Goal: Task Accomplishment & Management: Complete application form

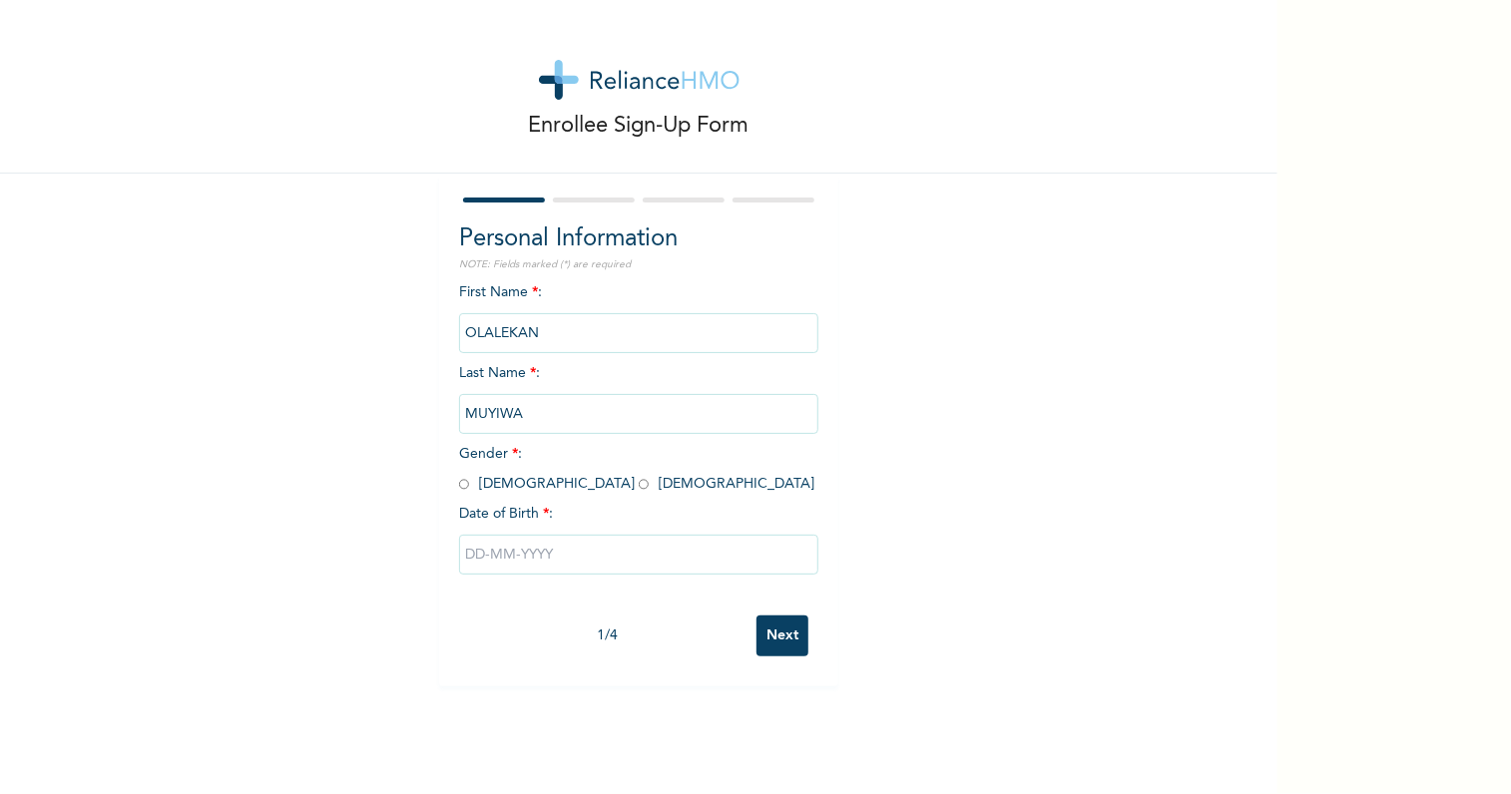
click at [459, 482] on input "radio" at bounding box center [464, 484] width 10 height 19
radio input "true"
click at [515, 544] on input "text" at bounding box center [638, 555] width 359 height 40
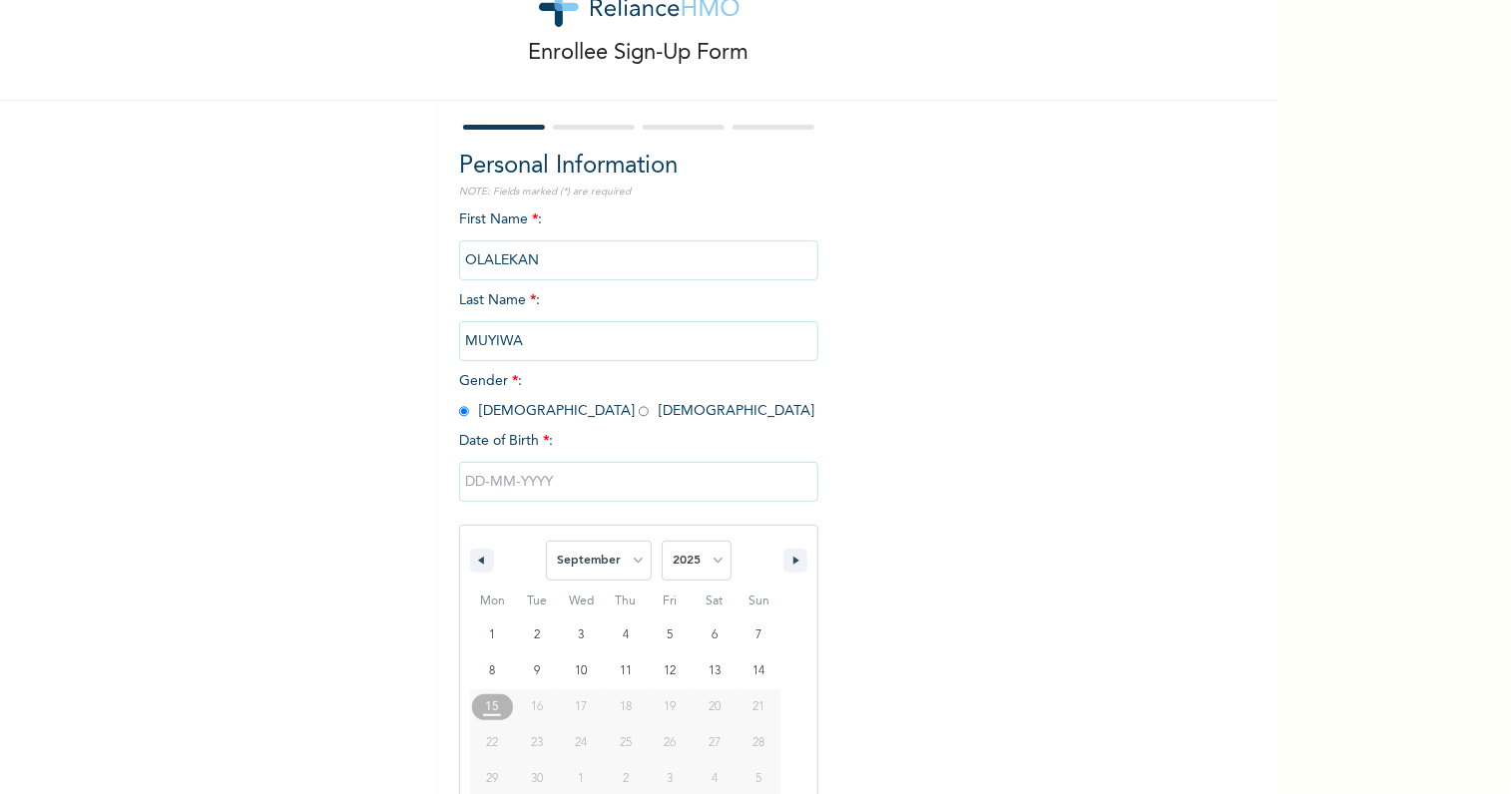
scroll to position [112, 0]
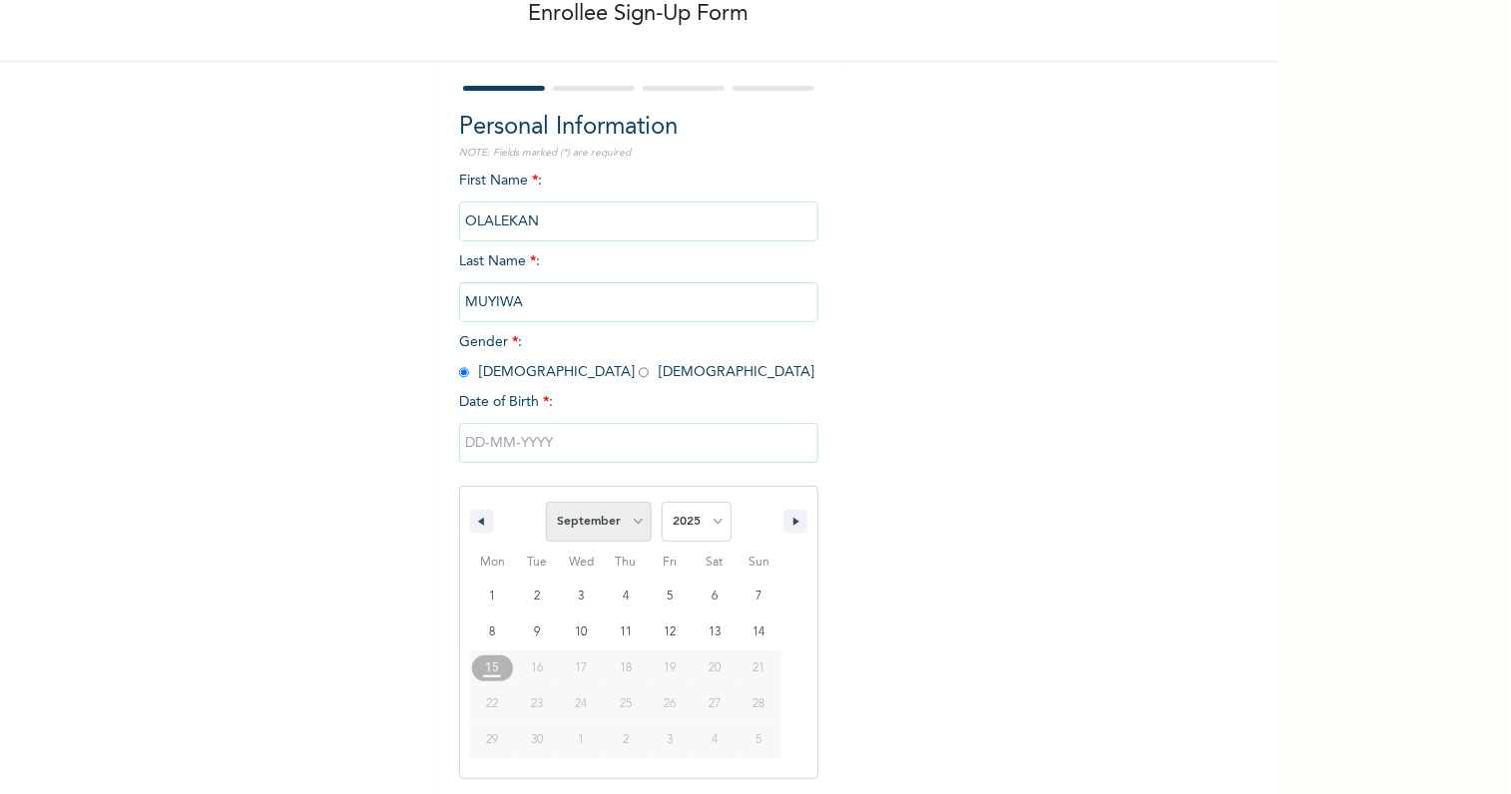
click at [630, 520] on select "January February March April May June July August September October November De…" at bounding box center [599, 522] width 106 height 40
select select "2"
click at [546, 502] on select "January February March April May June July August September October November De…" at bounding box center [599, 522] width 106 height 40
click at [698, 512] on select "2025 2024 2023 2022 2021 2020 2019 2018 2017 2016 2015 2014 2013 2012 2011 2010…" at bounding box center [697, 522] width 70 height 40
select select "1988"
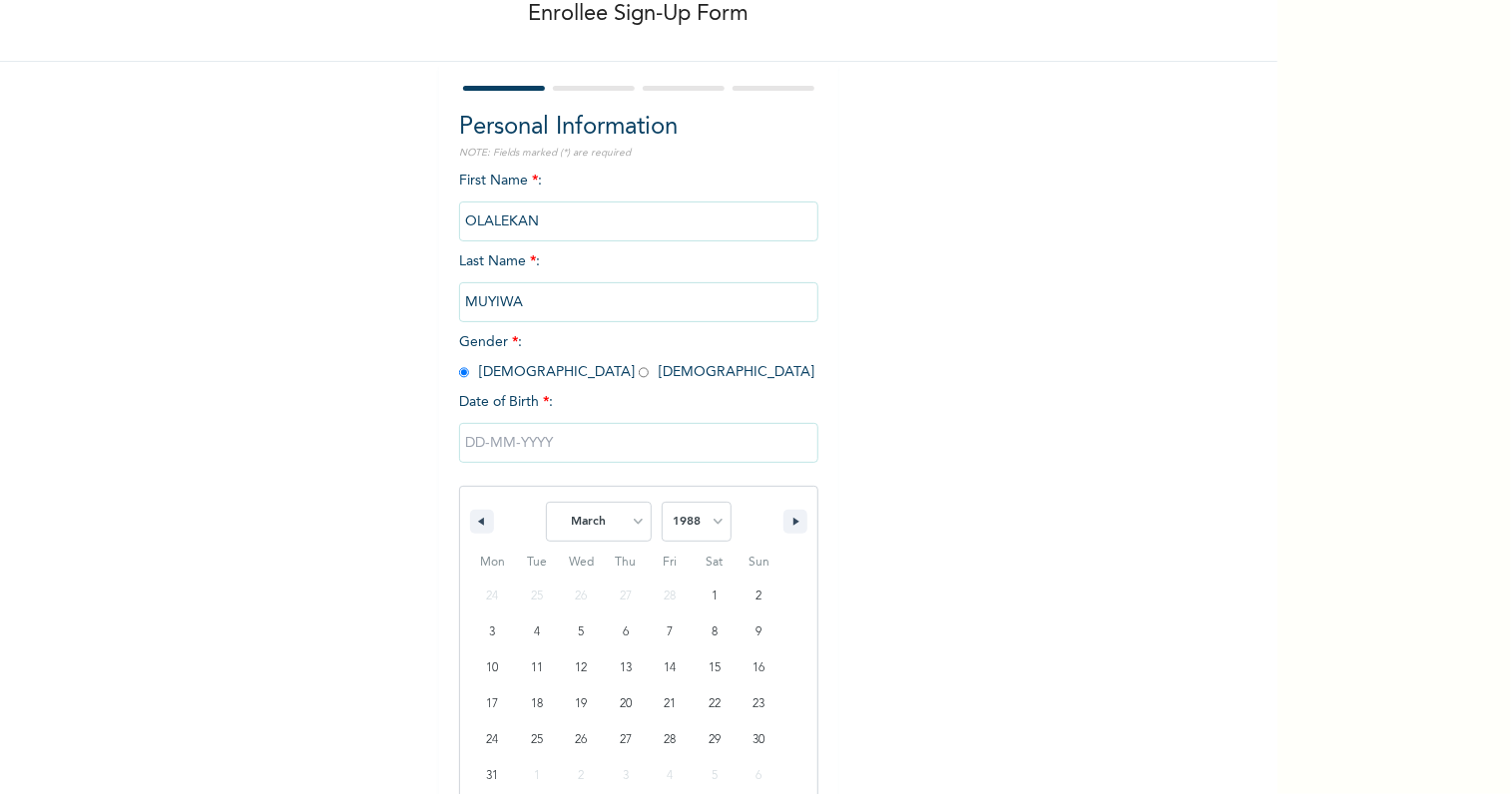
click at [662, 502] on select "2025 2024 2023 2022 2021 2020 2019 2018 2017 2016 2015 2014 2013 2012 2011 2010…" at bounding box center [697, 522] width 70 height 40
type input "[DATE]"
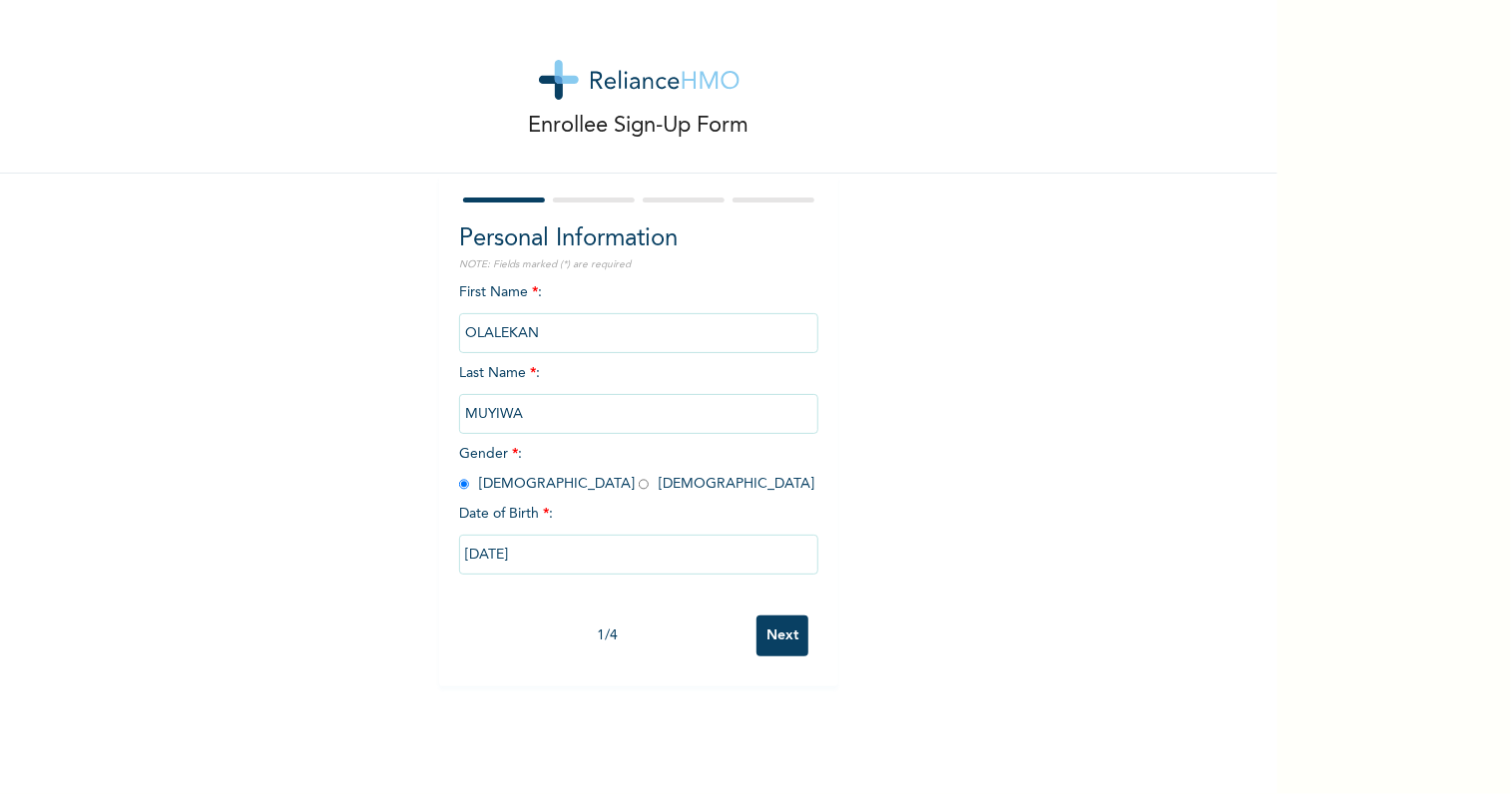
click at [781, 638] on input "Next" at bounding box center [782, 636] width 52 height 41
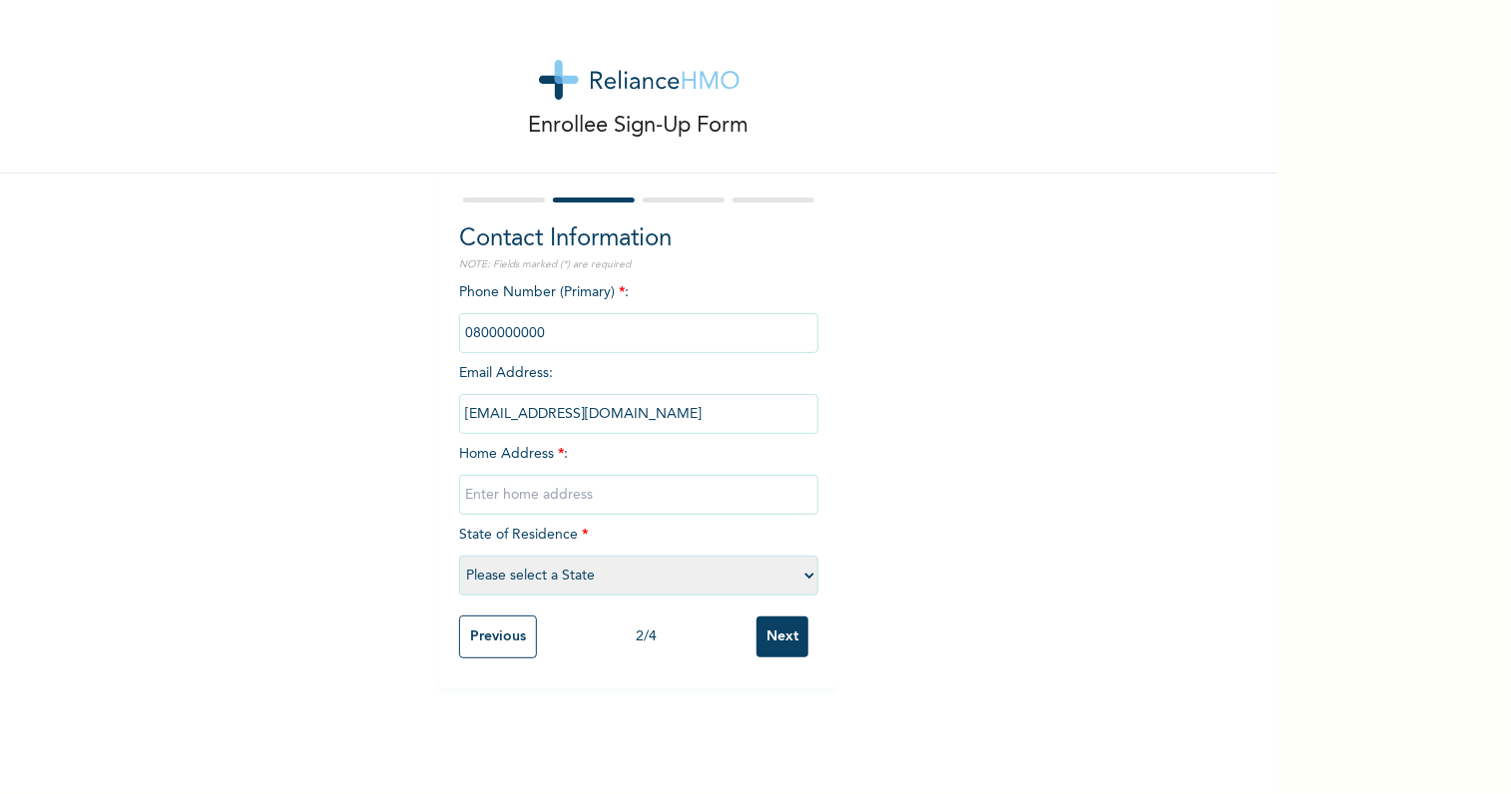
click at [619, 337] on input "phone" at bounding box center [638, 333] width 359 height 40
click at [630, 335] on input "phone" at bounding box center [638, 333] width 359 height 40
click at [631, 335] on input "phone" at bounding box center [638, 333] width 359 height 40
click at [584, 497] on input "text" at bounding box center [638, 495] width 359 height 40
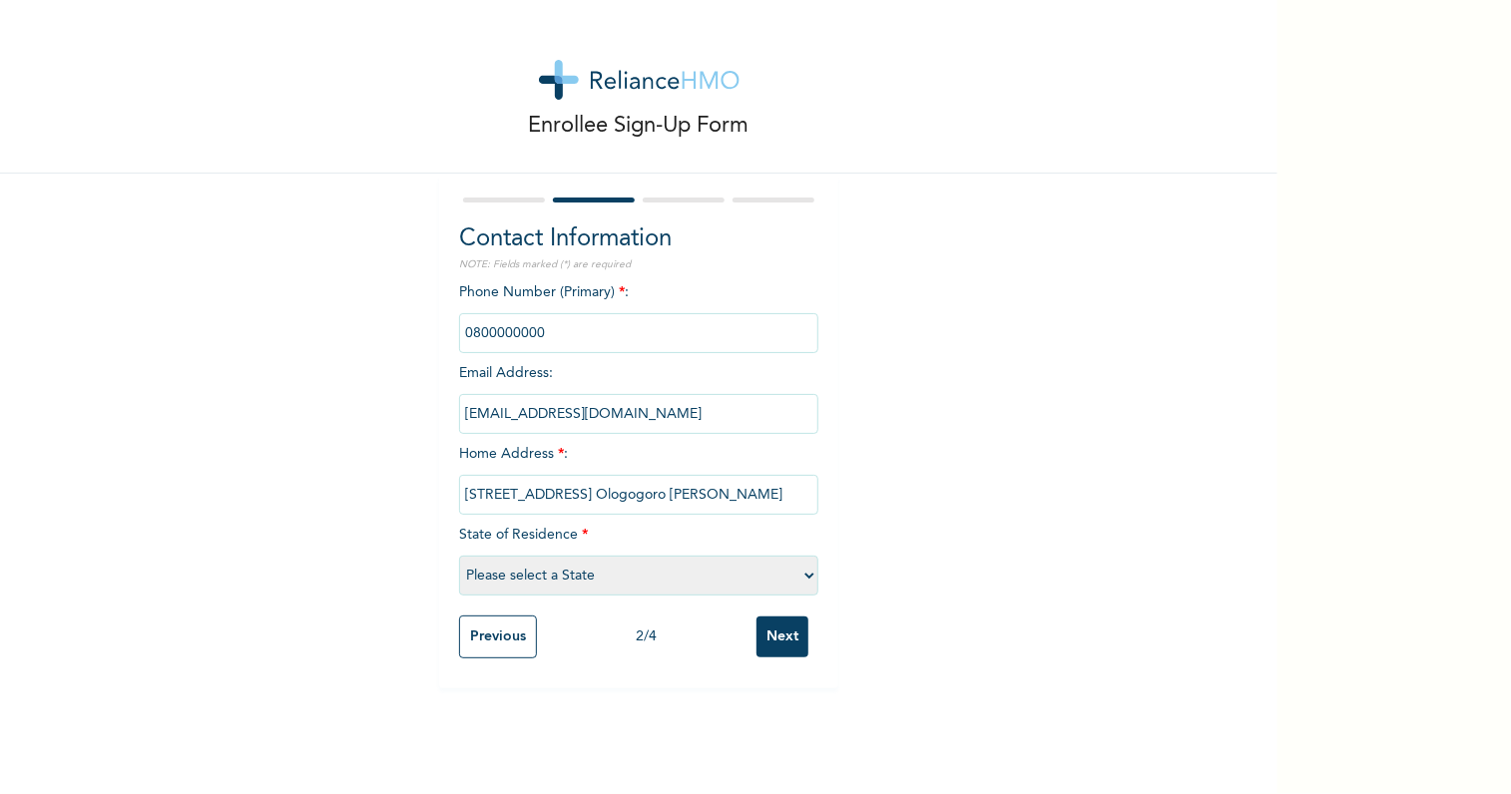
type input "[STREET_ADDRESS] Ologogoro [PERSON_NAME]"
click at [611, 571] on select "Please select a State [PERSON_NAME] (FCT) [PERSON_NAME] Ibom [GEOGRAPHIC_DATA] …" at bounding box center [638, 576] width 359 height 40
select select "28"
click at [459, 556] on select "Please select a State [PERSON_NAME] (FCT) [PERSON_NAME] Ibom [GEOGRAPHIC_DATA] …" at bounding box center [638, 576] width 359 height 40
click at [535, 331] on input "phone" at bounding box center [638, 333] width 359 height 40
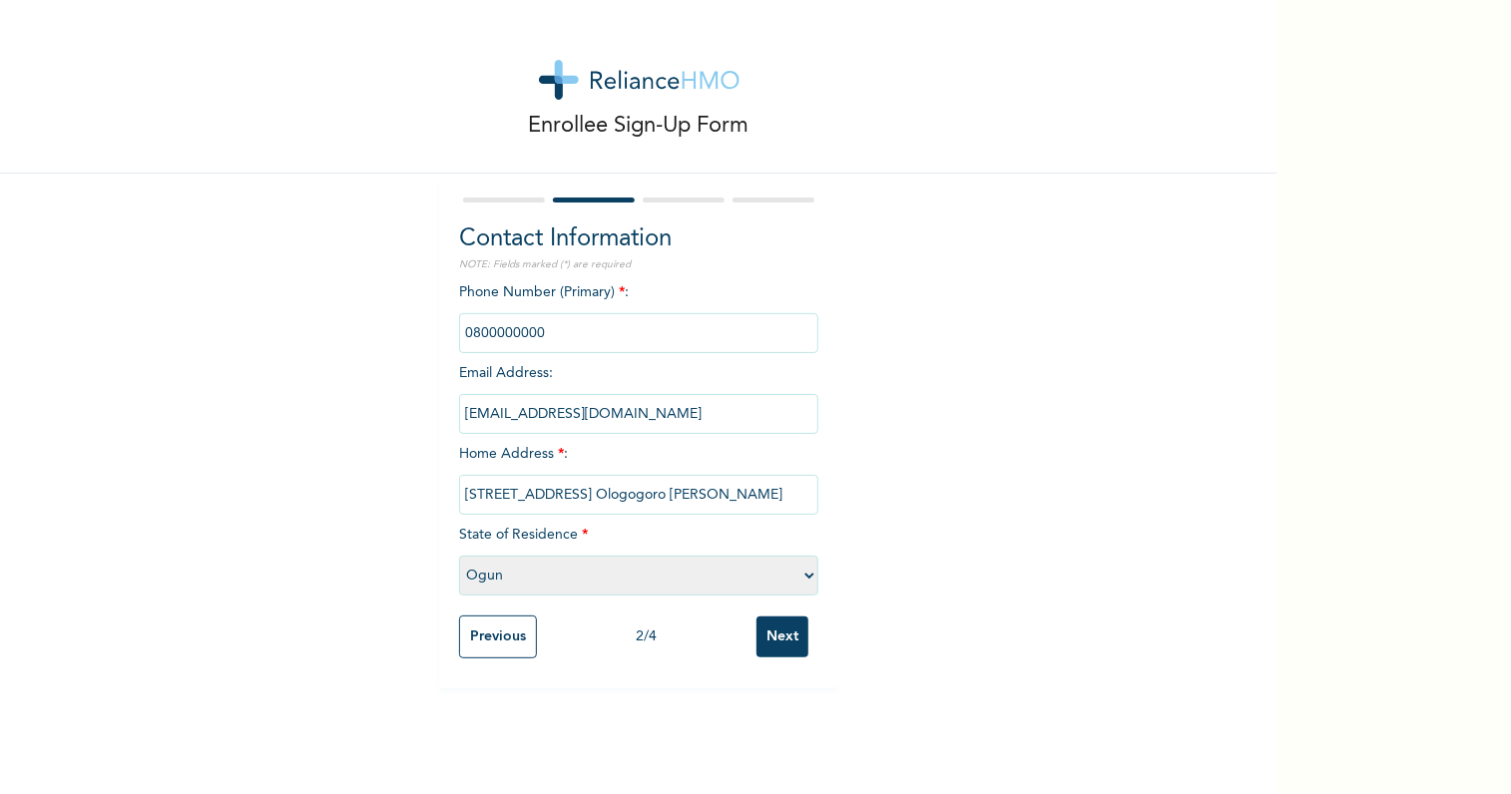
click at [538, 338] on input "phone" at bounding box center [638, 333] width 359 height 40
click at [539, 338] on input "phone" at bounding box center [638, 333] width 359 height 40
click at [570, 341] on input "phone" at bounding box center [638, 333] width 359 height 40
click at [571, 341] on input "phone" at bounding box center [638, 333] width 359 height 40
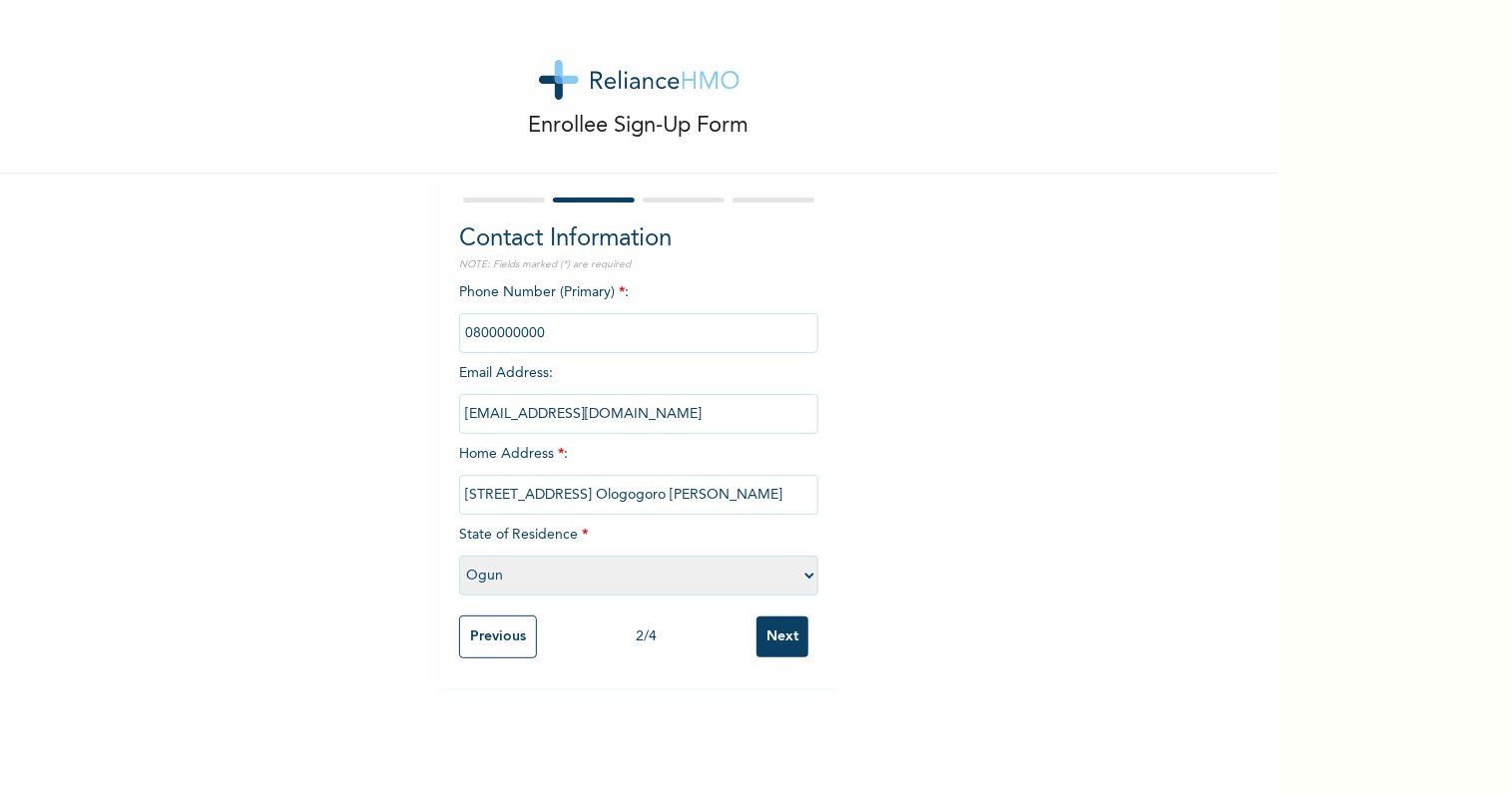
click at [584, 413] on input "[EMAIL_ADDRESS][DOMAIN_NAME]" at bounding box center [638, 414] width 359 height 40
click at [599, 484] on input "[STREET_ADDRESS] Ologogoro [PERSON_NAME]" at bounding box center [638, 495] width 359 height 40
click at [649, 335] on input "phone" at bounding box center [638, 333] width 359 height 40
click at [774, 626] on input "Next" at bounding box center [782, 637] width 52 height 41
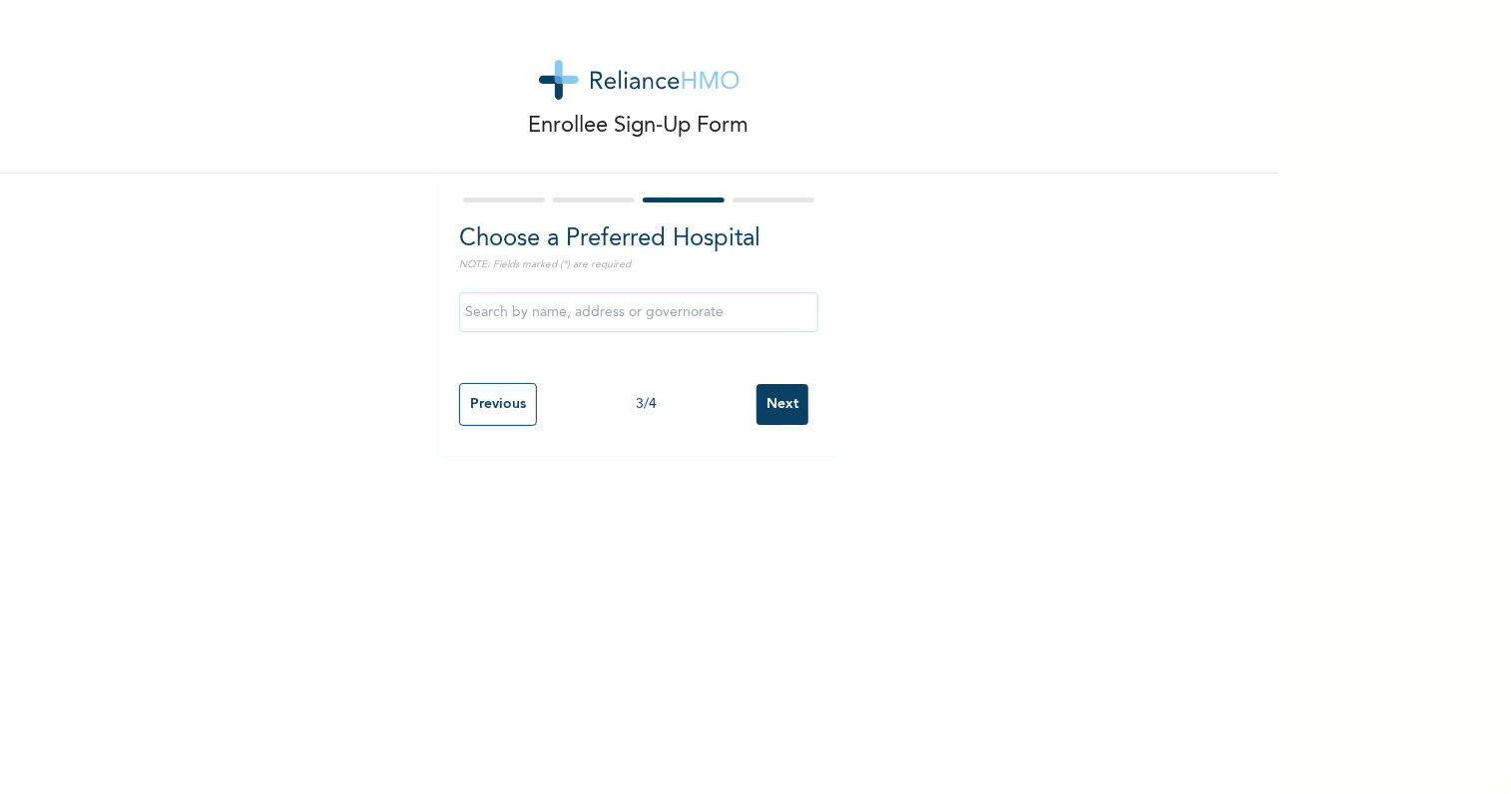
click at [635, 314] on input "text" at bounding box center [638, 312] width 359 height 40
type input "Ariset Medical Centre and ventures"
click at [762, 406] on input "Next" at bounding box center [782, 404] width 52 height 41
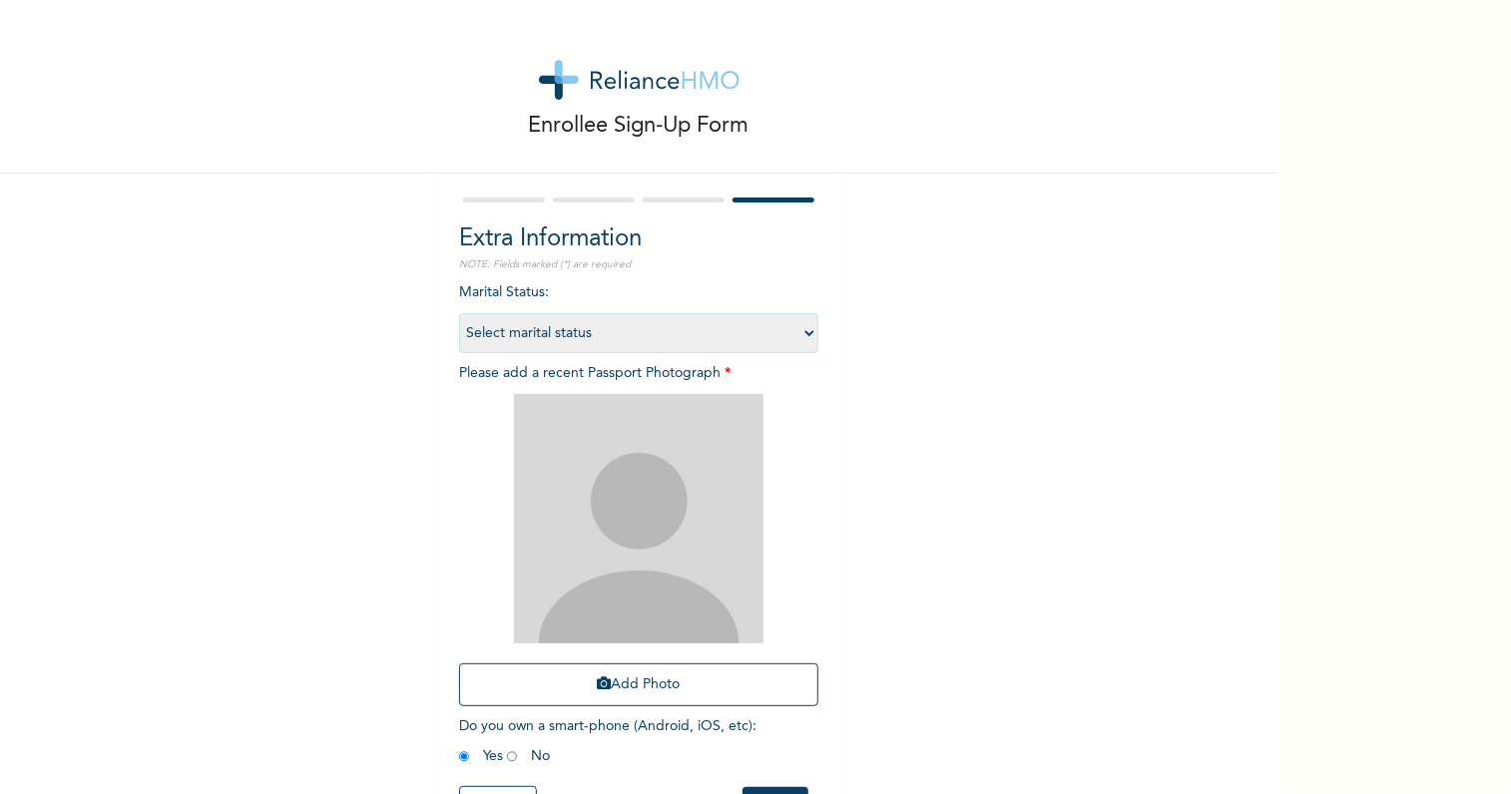
click at [786, 333] on select "Select marital status [DEMOGRAPHIC_DATA] Married [DEMOGRAPHIC_DATA] Widow/[DEMO…" at bounding box center [638, 333] width 359 height 40
select select "2"
click at [459, 313] on select "Select marital status [DEMOGRAPHIC_DATA] Married [DEMOGRAPHIC_DATA] Widow/[DEMO…" at bounding box center [638, 333] width 359 height 40
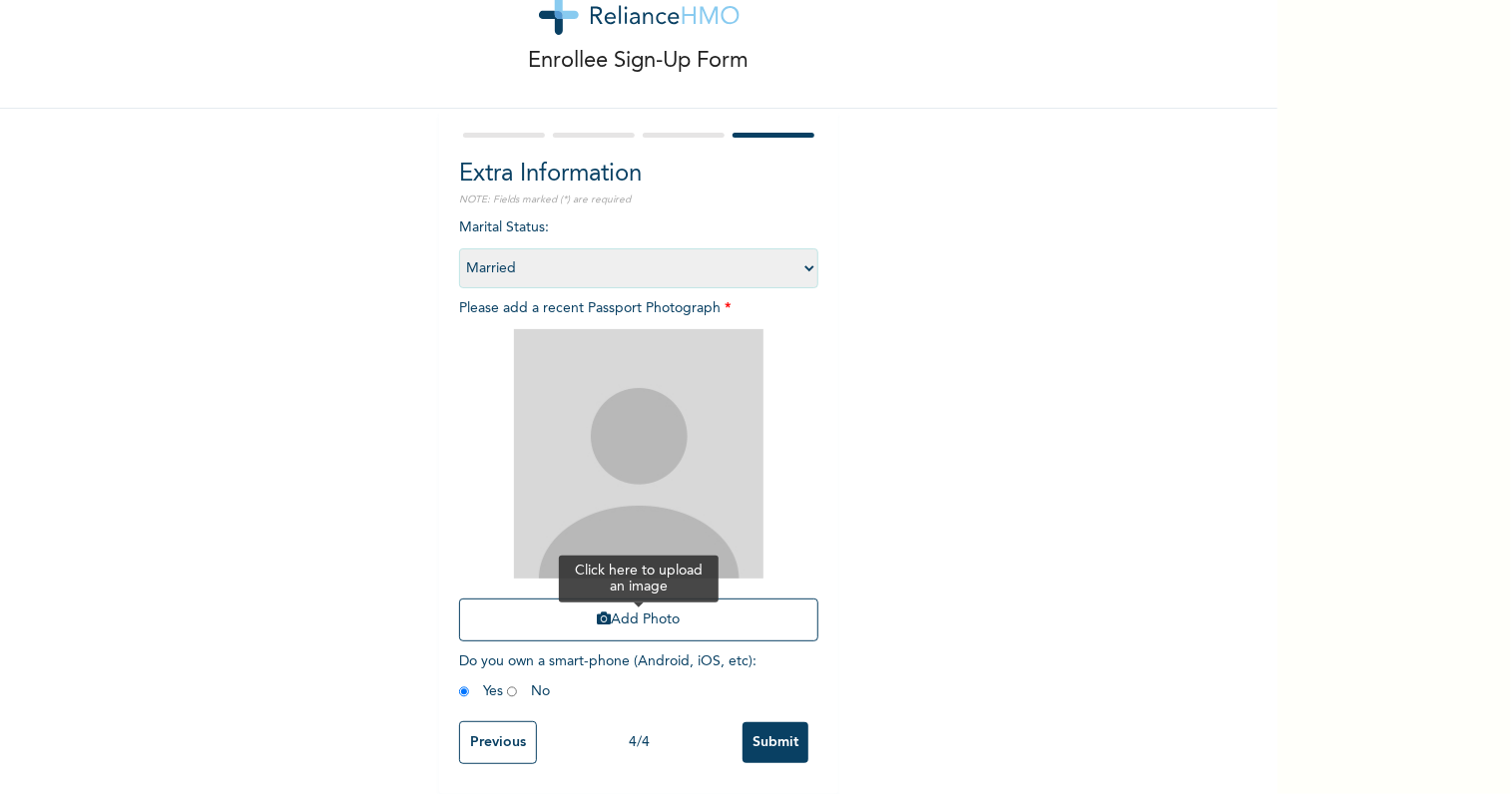
click at [664, 599] on button "Add Photo" at bounding box center [638, 620] width 359 height 43
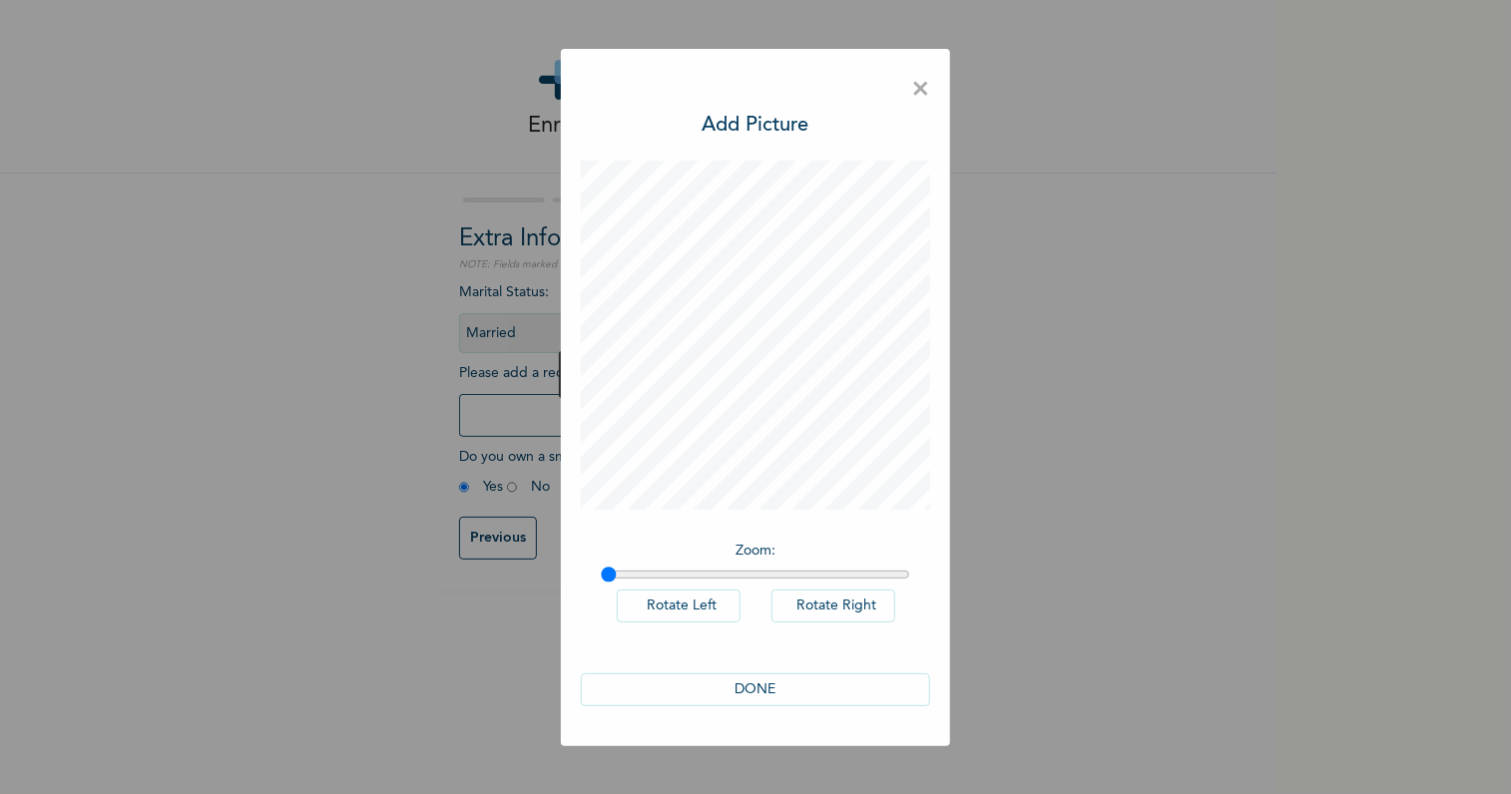
scroll to position [0, 0]
click at [758, 686] on button "DONE" at bounding box center [755, 690] width 349 height 33
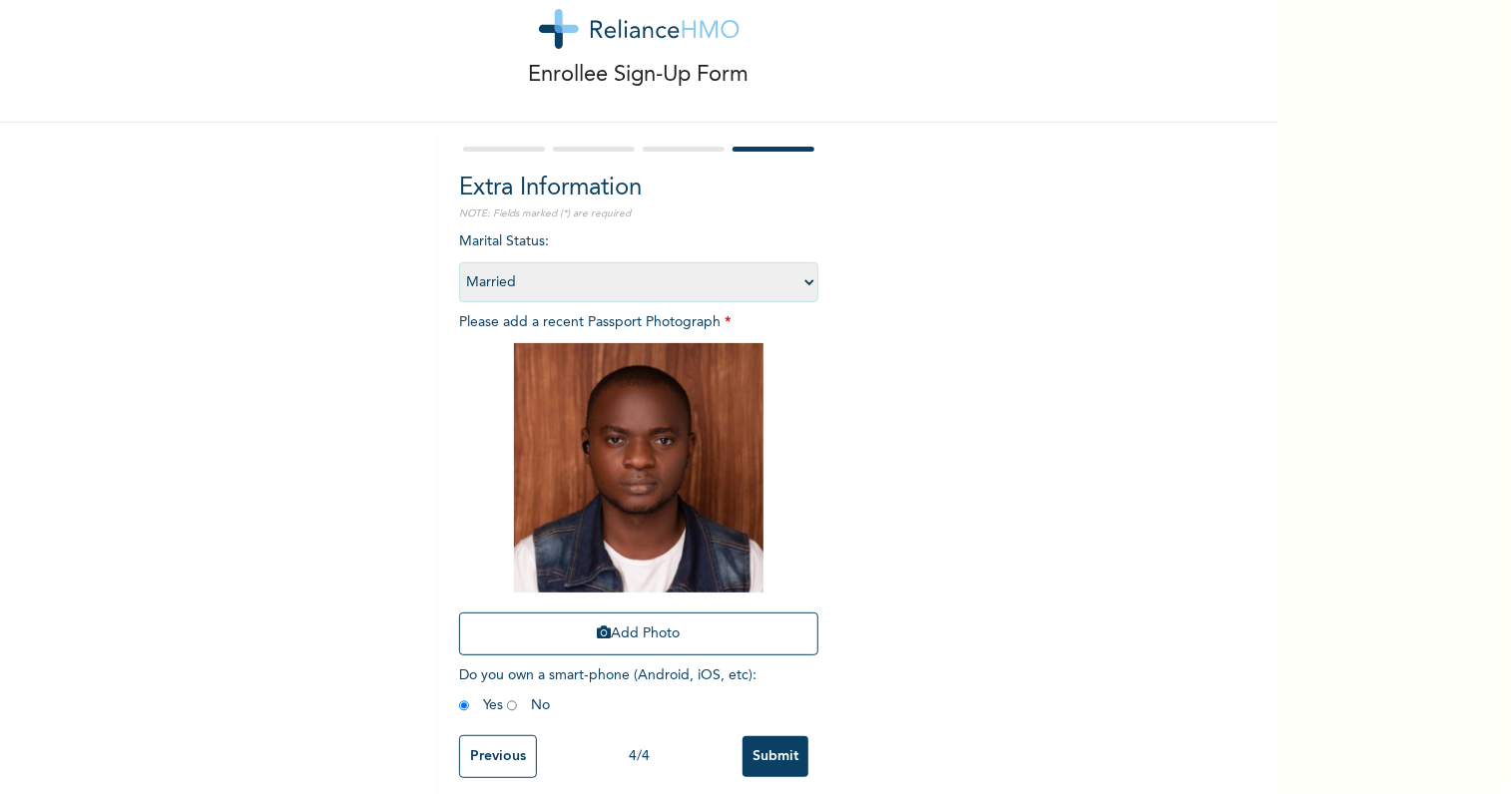
scroll to position [79, 0]
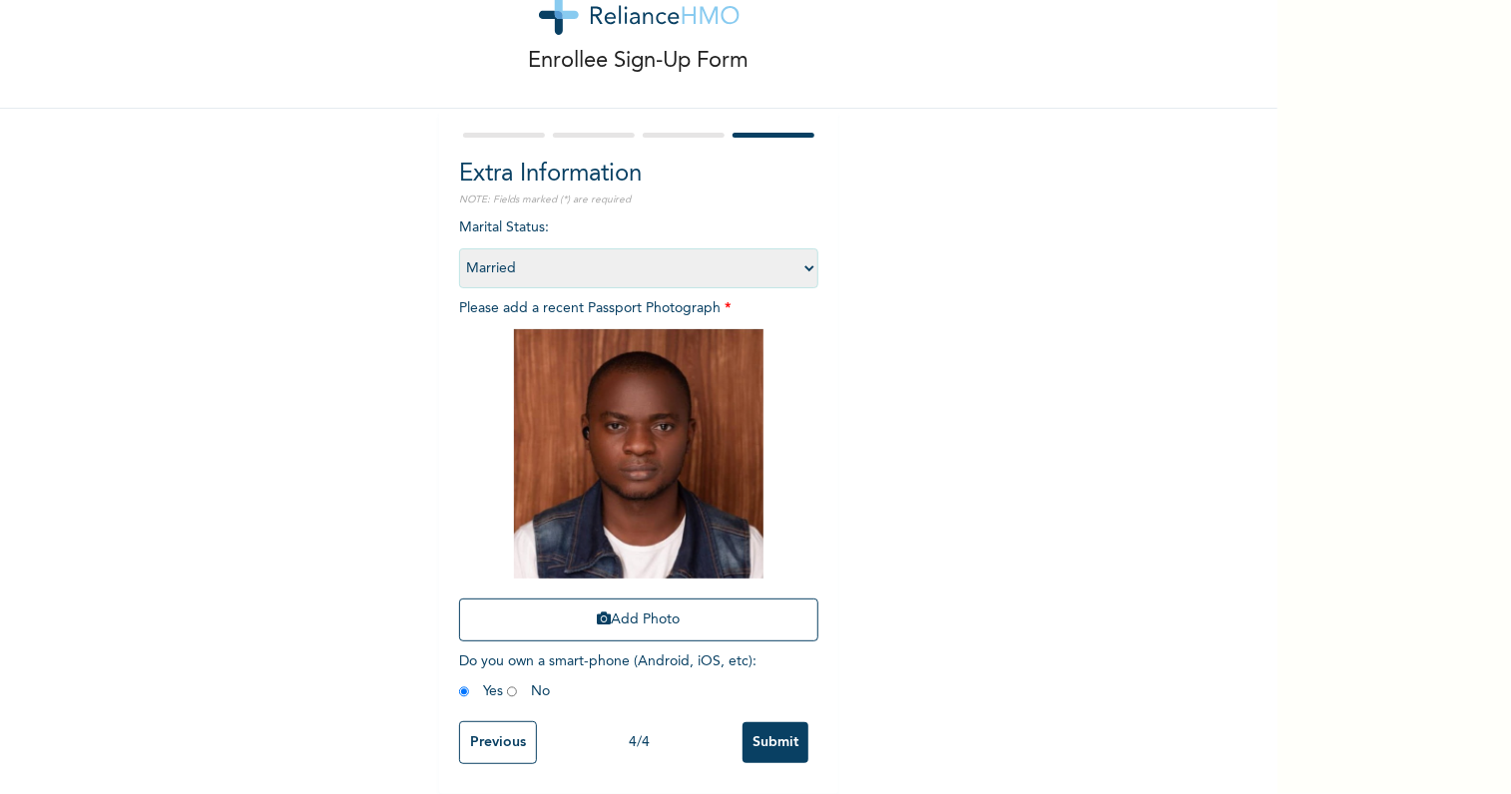
click at [784, 722] on input "Submit" at bounding box center [775, 742] width 66 height 41
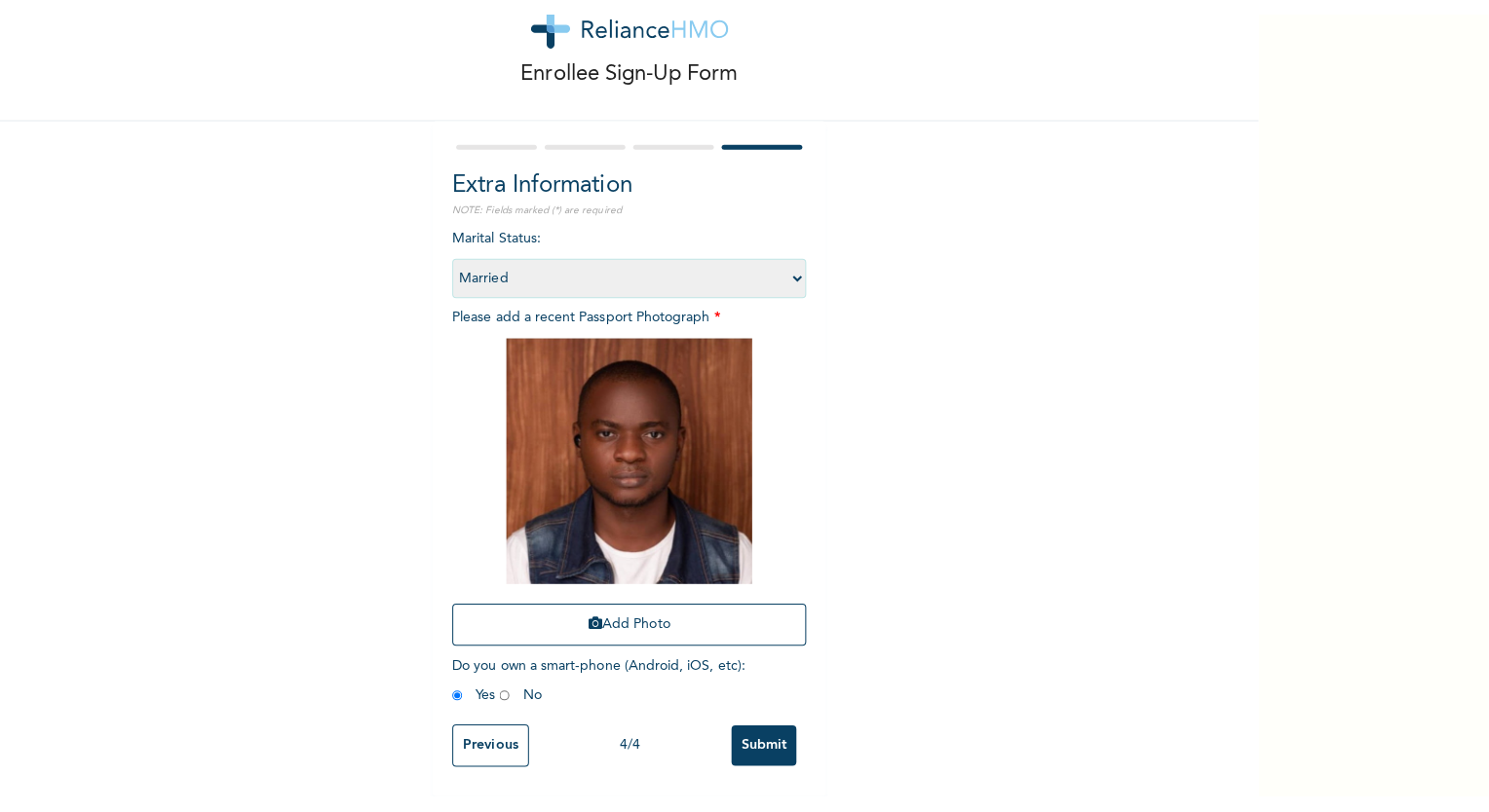
scroll to position [0, 0]
